Goal: Book appointment/travel/reservation

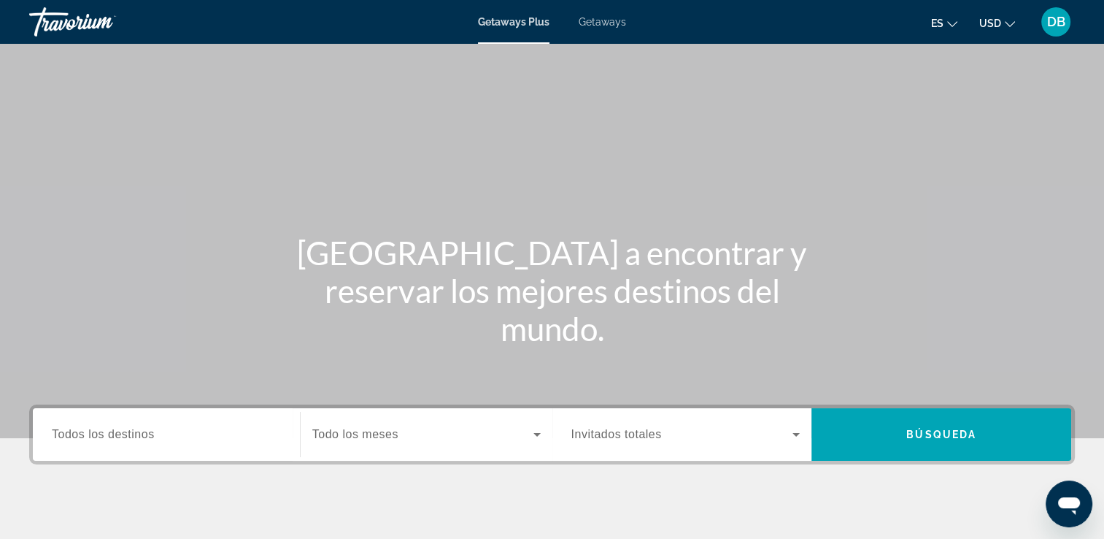
click at [610, 26] on span "Getaways" at bounding box center [602, 22] width 47 height 12
click at [139, 436] on span "Todos los destinos" at bounding box center [103, 434] width 103 height 12
click at [139, 436] on input "Destination Todos los destinos" at bounding box center [166, 435] width 229 height 18
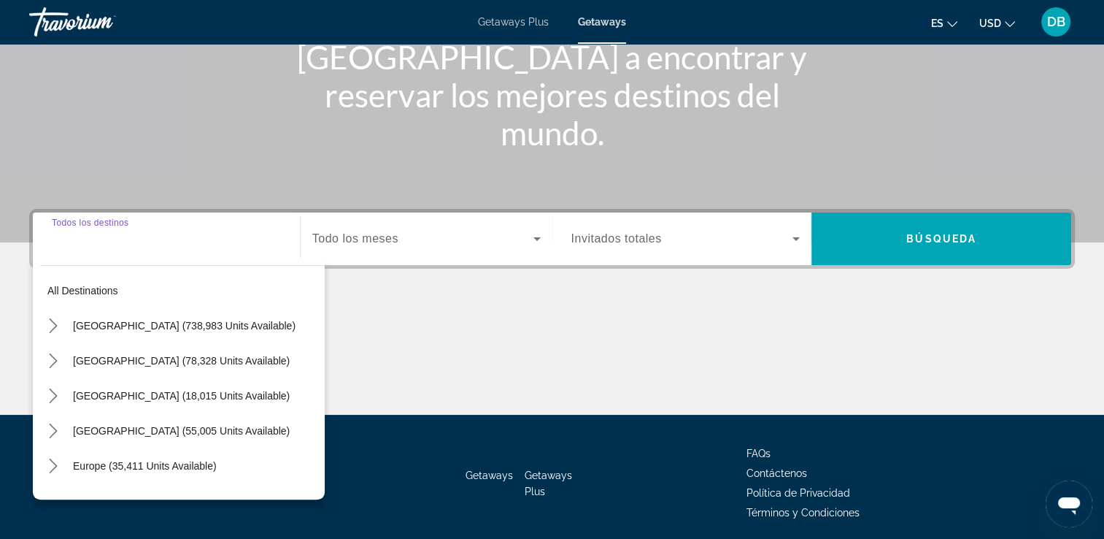
scroll to position [250, 0]
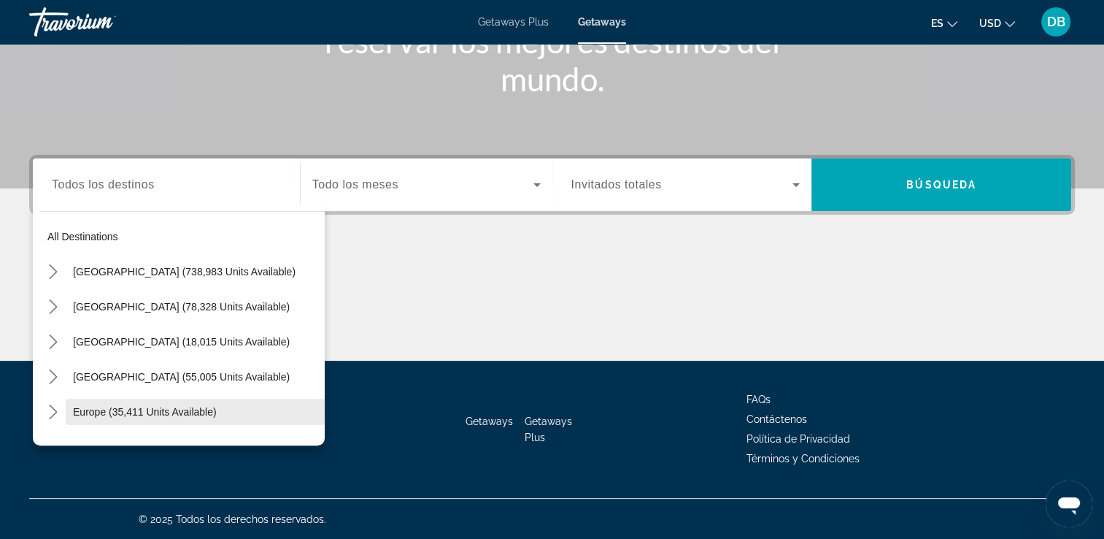
click at [177, 410] on span "Europe (35,411 units available)" at bounding box center [145, 412] width 144 height 12
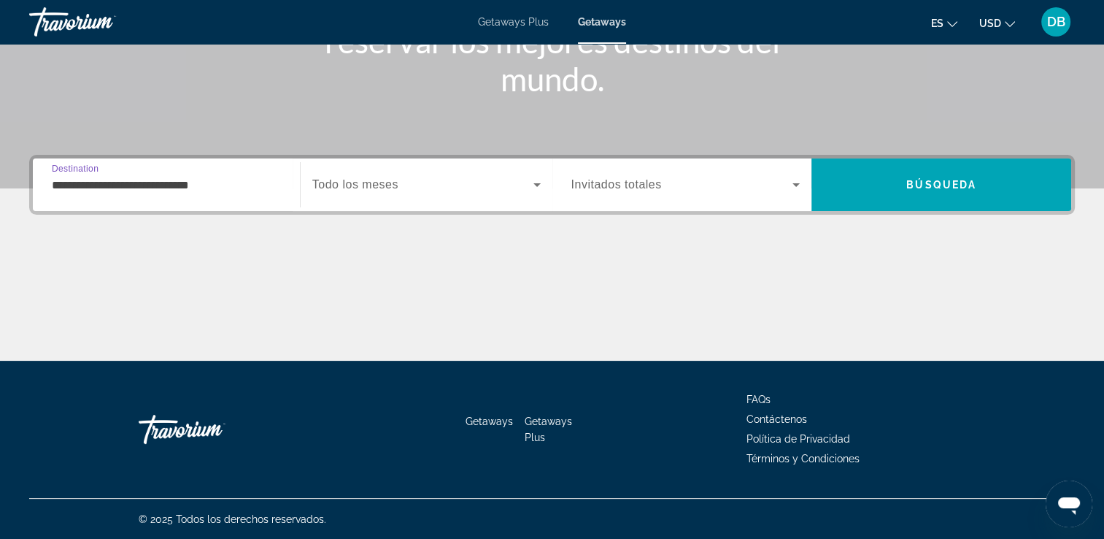
click at [254, 185] on input "**********" at bounding box center [166, 186] width 229 height 18
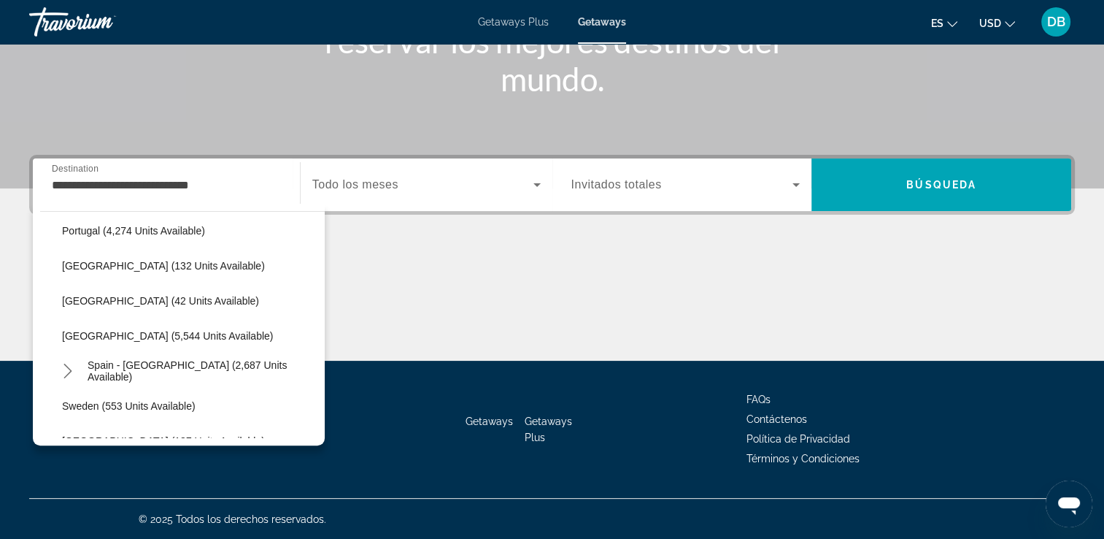
scroll to position [674, 0]
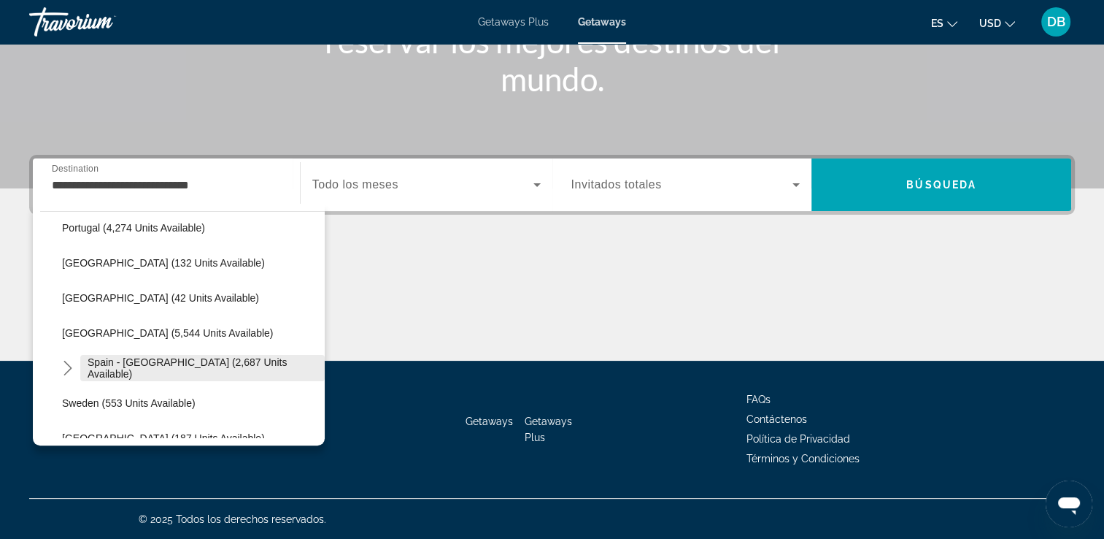
click at [243, 363] on span "Spain - [GEOGRAPHIC_DATA] (2,687 units available)" at bounding box center [203, 367] width 230 height 23
type input "**********"
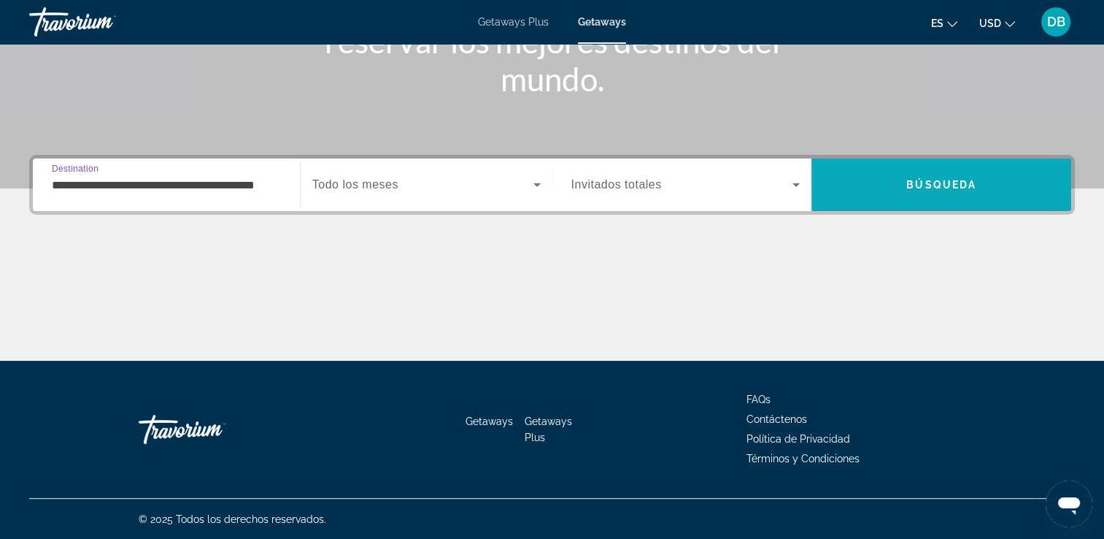
click at [857, 179] on span "Search" at bounding box center [942, 184] width 260 height 35
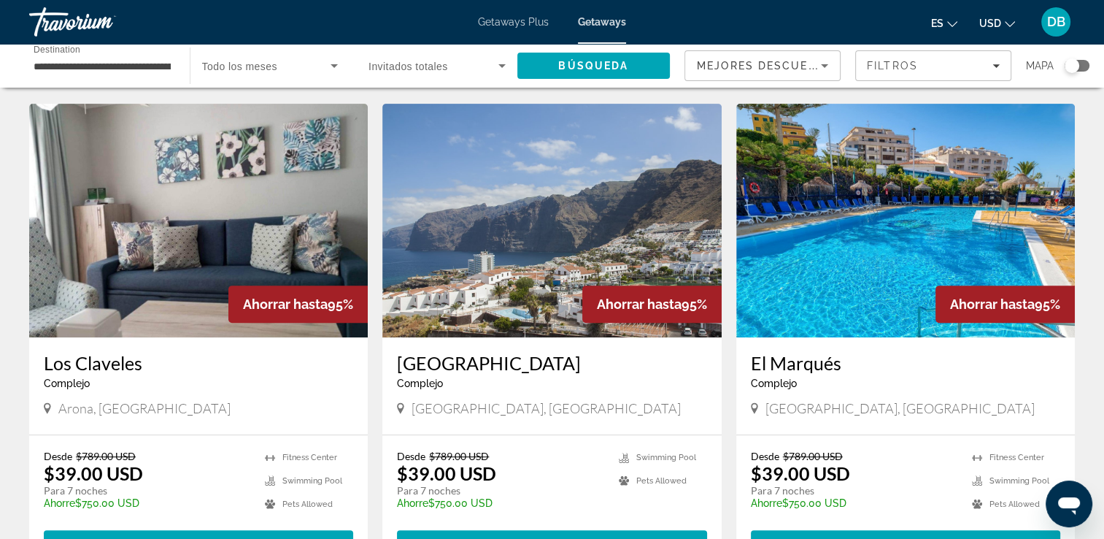
scroll to position [584, 0]
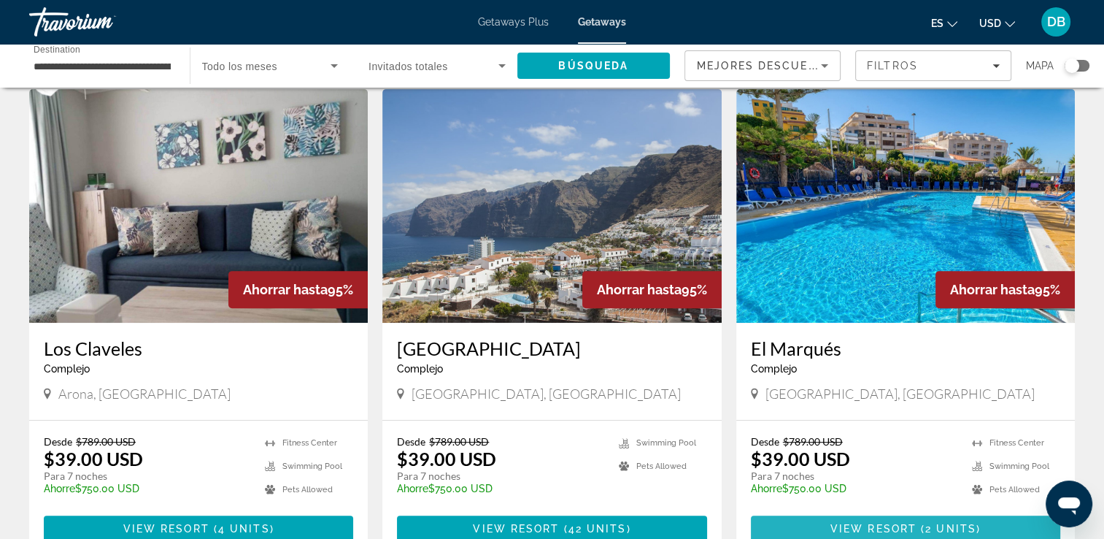
click at [784, 515] on span "Main content" at bounding box center [905, 528] width 309 height 35
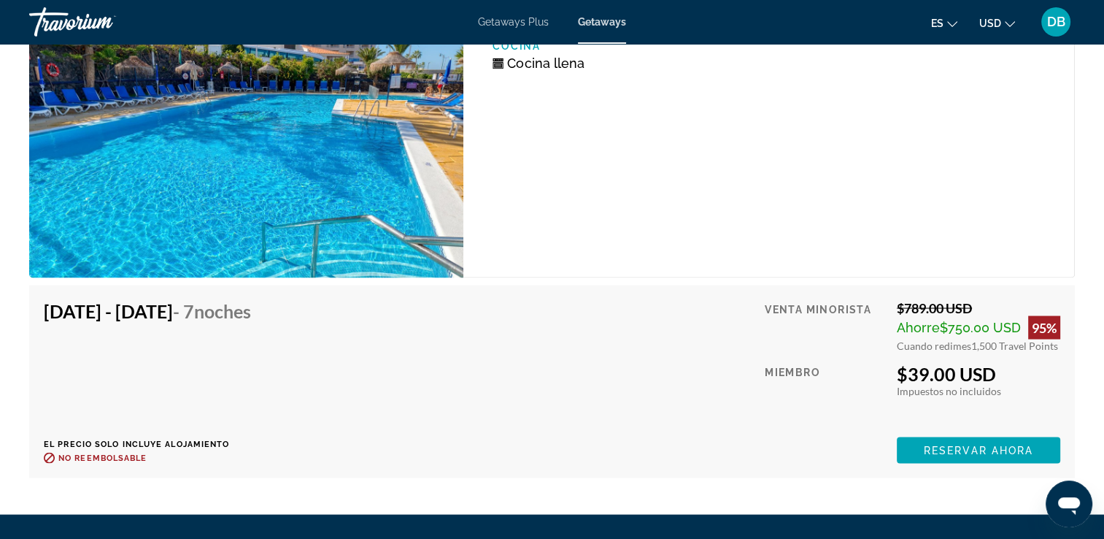
scroll to position [2651, 0]
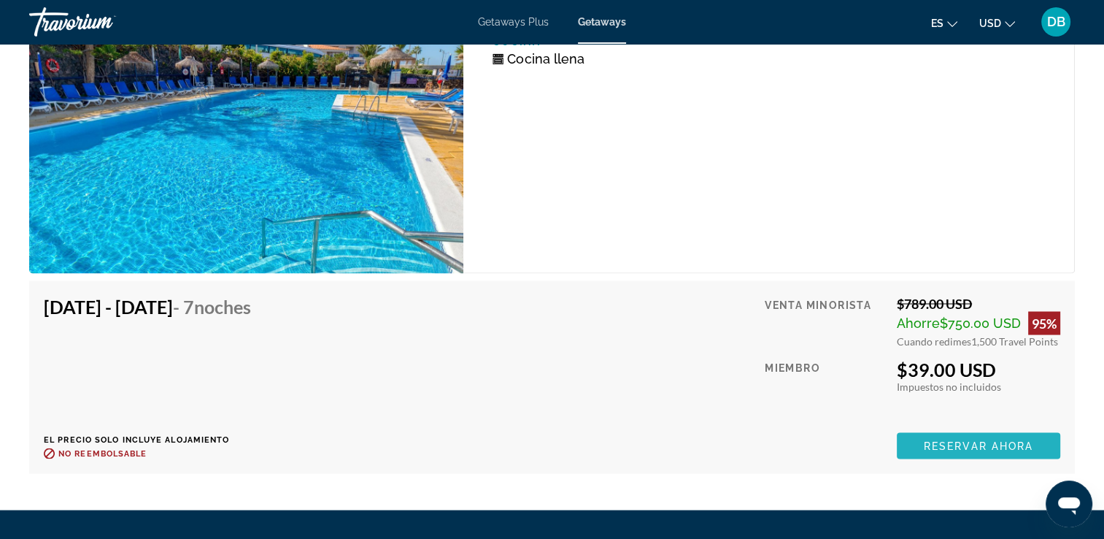
click at [946, 442] on span "Reservar ahora" at bounding box center [978, 445] width 109 height 12
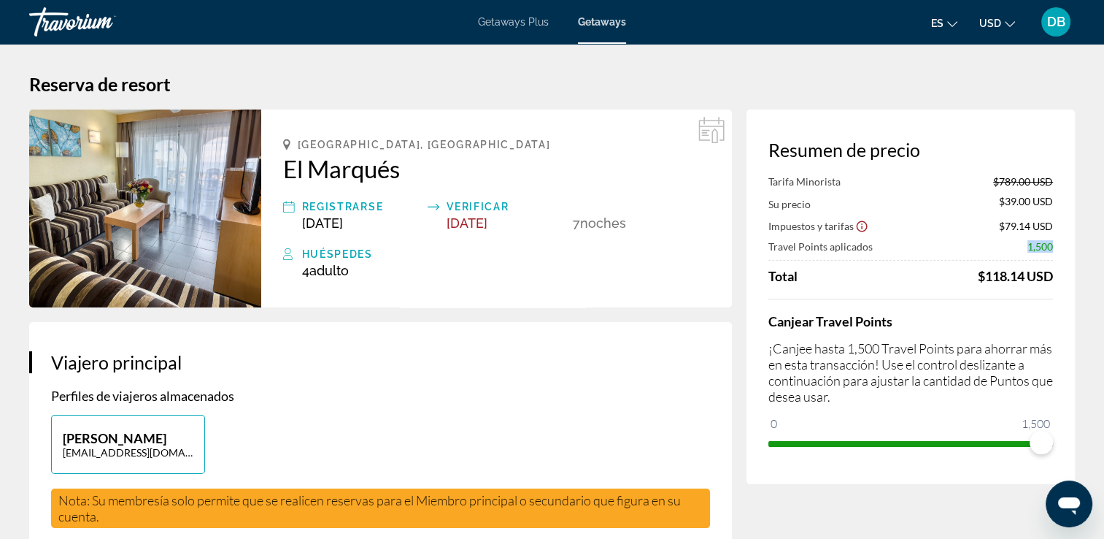
drag, startPoint x: 1022, startPoint y: 248, endPoint x: 1061, endPoint y: 248, distance: 39.4
click at [1061, 248] on div "Resumen de precio Tarifa Minorista $789.00 USD Su precio $39.00 USD Impuestos y…" at bounding box center [911, 296] width 328 height 374
drag, startPoint x: 1061, startPoint y: 248, endPoint x: 1052, endPoint y: 229, distance: 21.2
click at [1052, 229] on div "Impuestos y tarifas $79.14 USD" at bounding box center [911, 225] width 285 height 15
drag, startPoint x: 1052, startPoint y: 229, endPoint x: 1051, endPoint y: 202, distance: 27.0
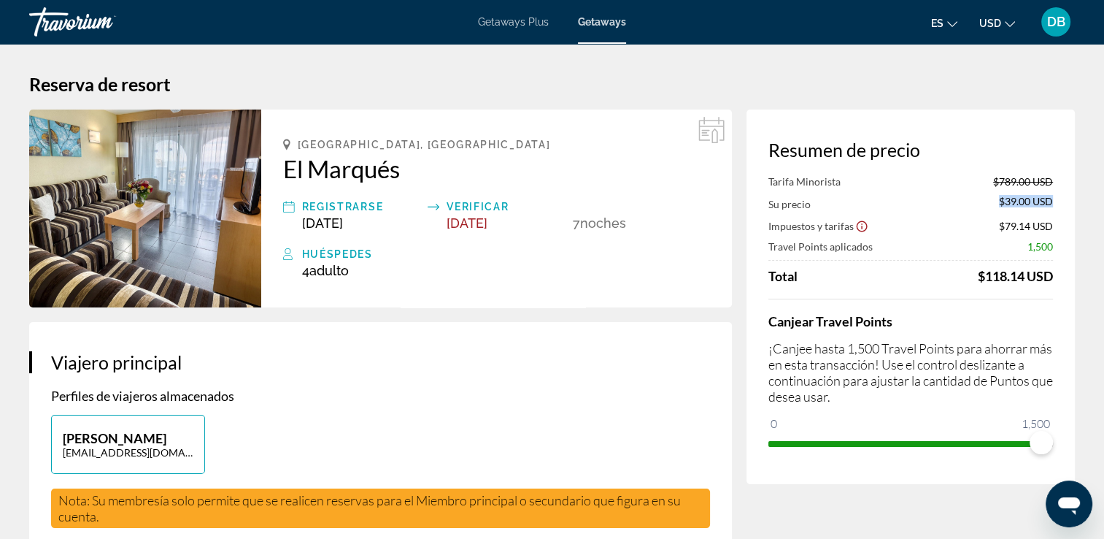
click at [1051, 202] on span "$39.00 USD" at bounding box center [1026, 203] width 54 height 16
drag, startPoint x: 1051, startPoint y: 202, endPoint x: 1013, endPoint y: 287, distance: 92.8
click at [1013, 287] on div "Tarifa Minorista $789.00 USD Su precio $39.00 USD Impuestos y tarifas $79.14 US…" at bounding box center [911, 315] width 285 height 280
